Goal: Task Accomplishment & Management: Manage account settings

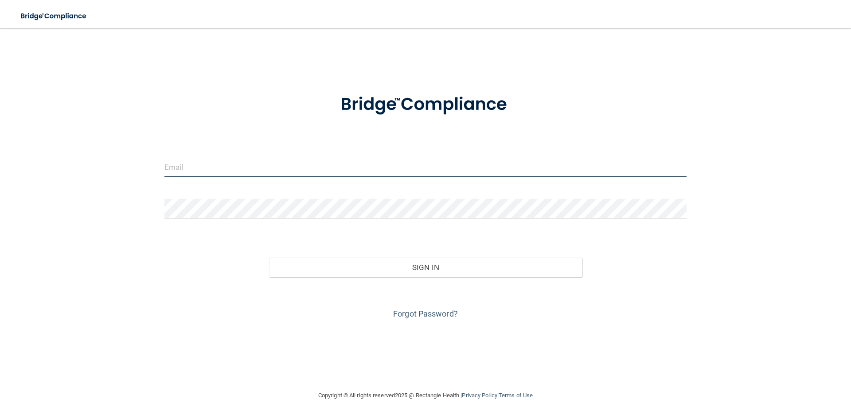
click at [200, 171] on input "email" at bounding box center [425, 167] width 522 height 20
type input "[EMAIL_ADDRESS][DOMAIN_NAME]"
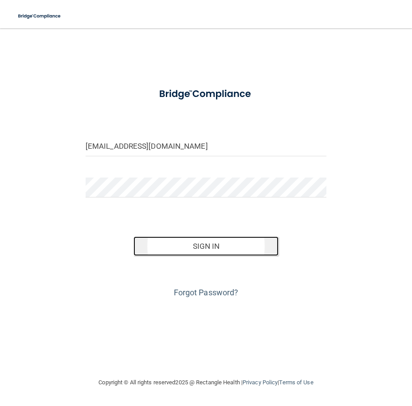
click at [199, 249] on button "Sign In" at bounding box center [205, 246] width 144 height 19
